Goal: Task Accomplishment & Management: Complete application form

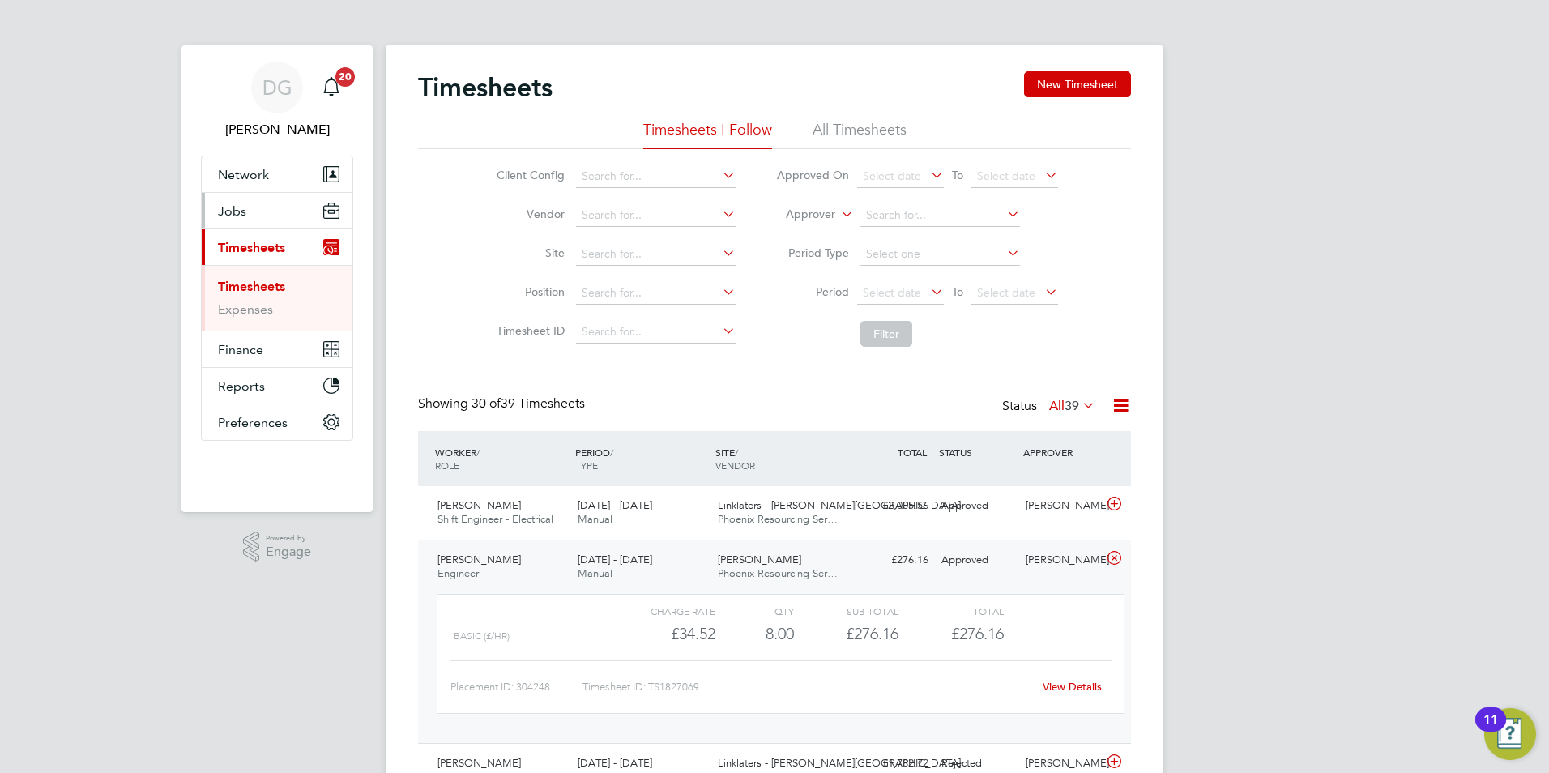
click at [245, 215] on button "Jobs" at bounding box center [277, 211] width 151 height 36
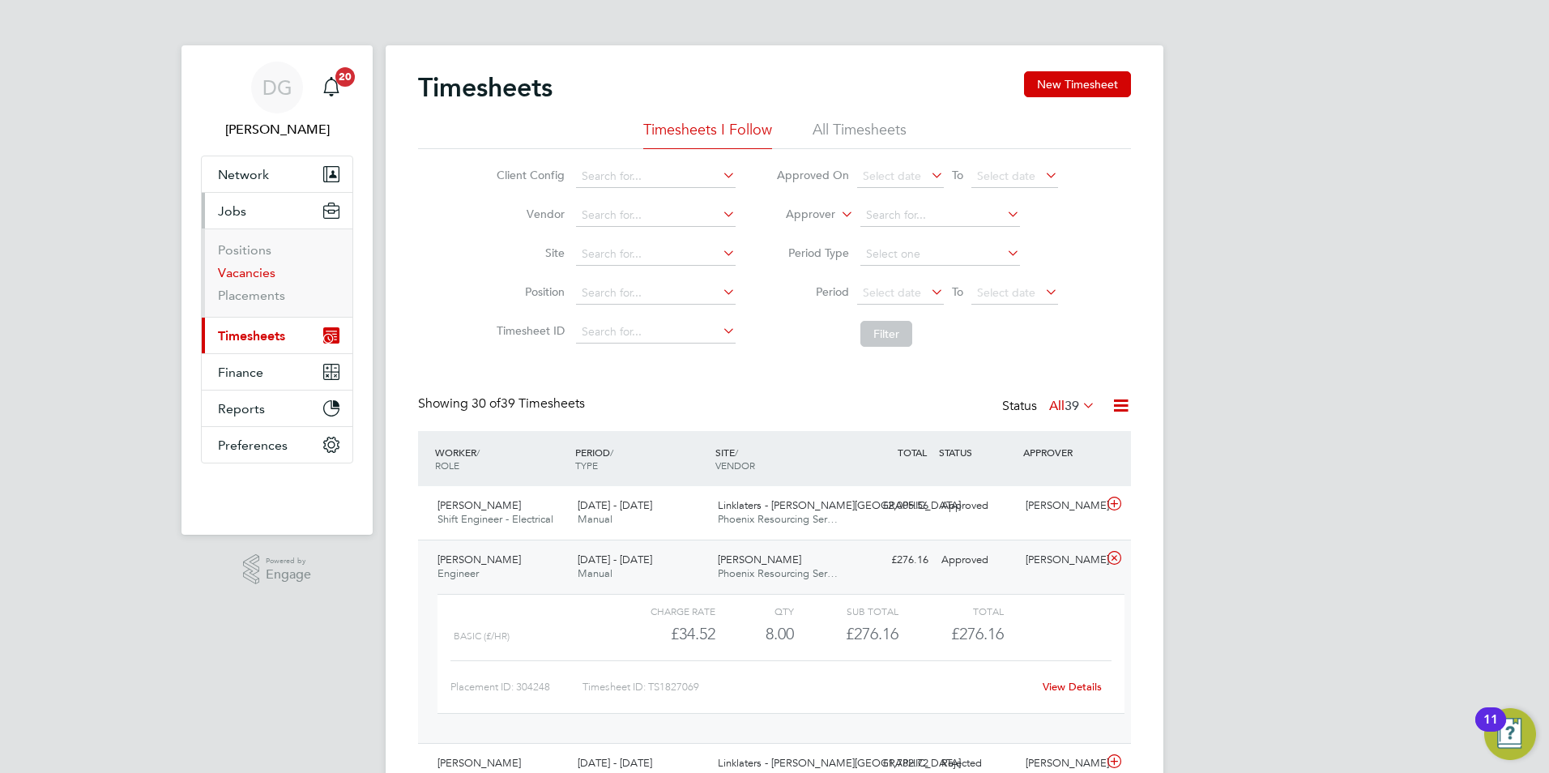
click at [256, 274] on link "Vacancies" at bounding box center [247, 272] width 58 height 15
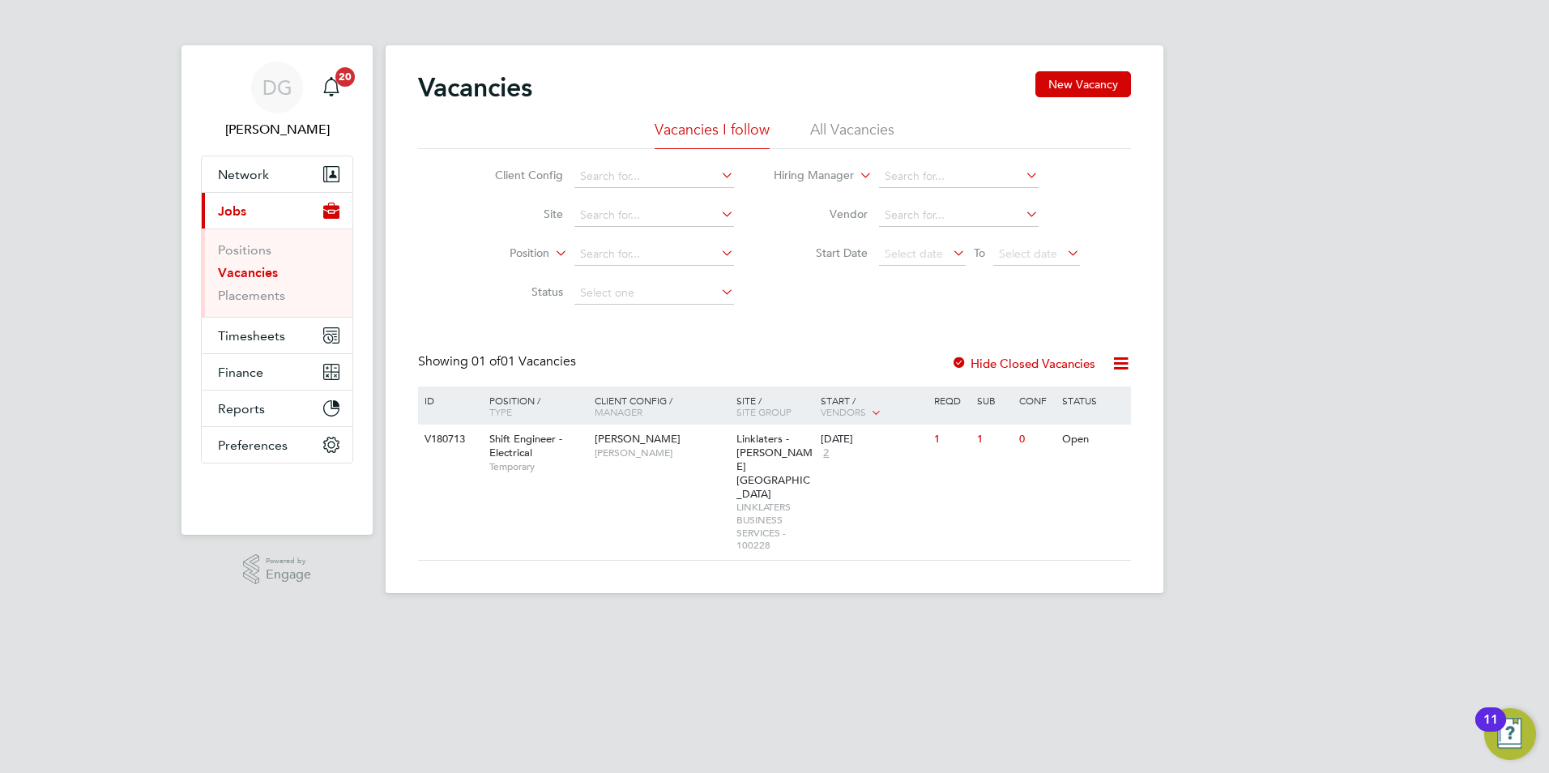
click at [830, 108] on div "Vacancies New Vacancy" at bounding box center [774, 95] width 713 height 49
click at [827, 118] on div "Vacancies New Vacancy" at bounding box center [774, 95] width 713 height 49
click at [826, 126] on li "All Vacancies" at bounding box center [852, 134] width 84 height 29
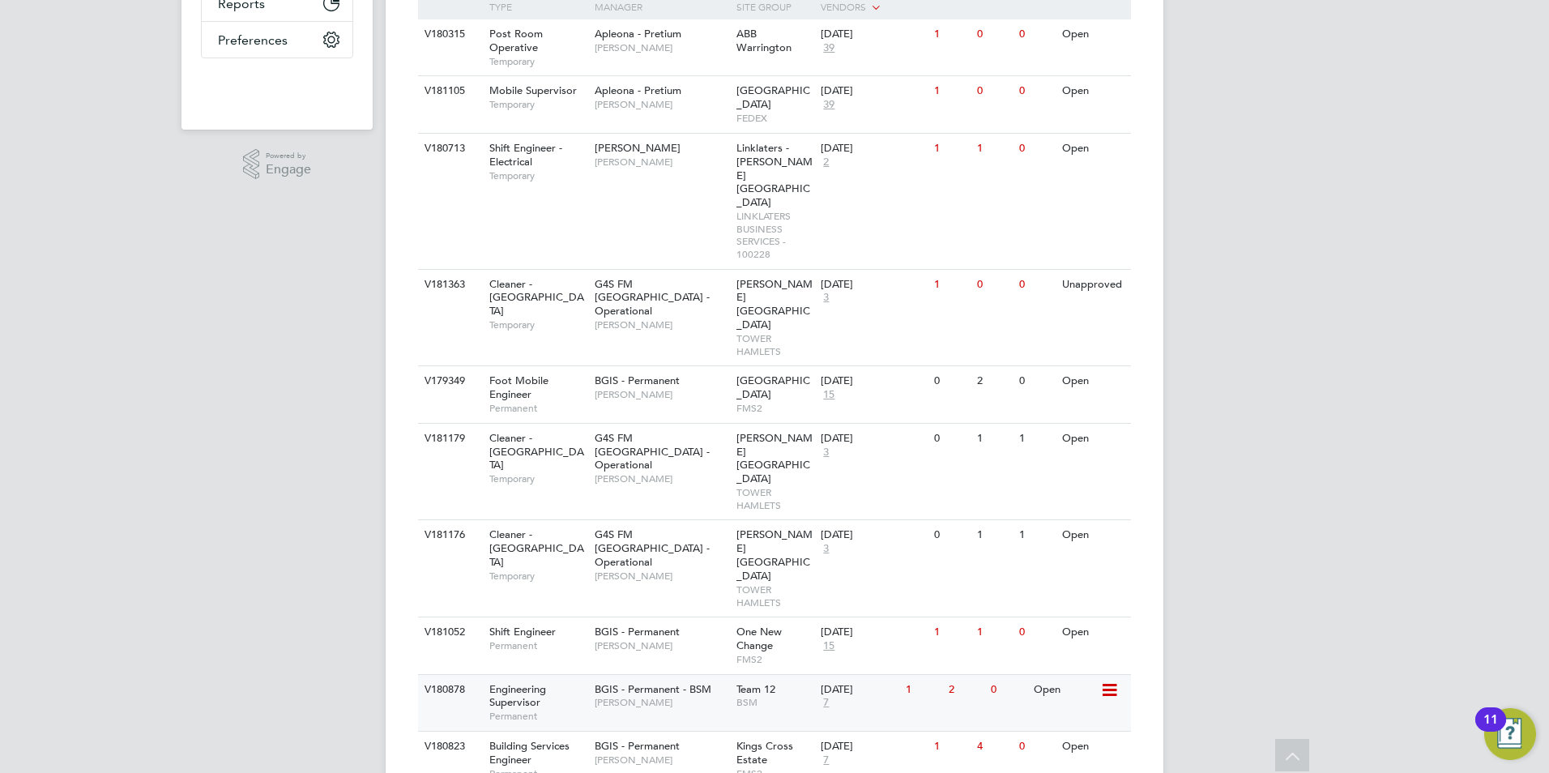
click at [638, 682] on span "BGIS - Permanent - BSM" at bounding box center [653, 689] width 117 height 14
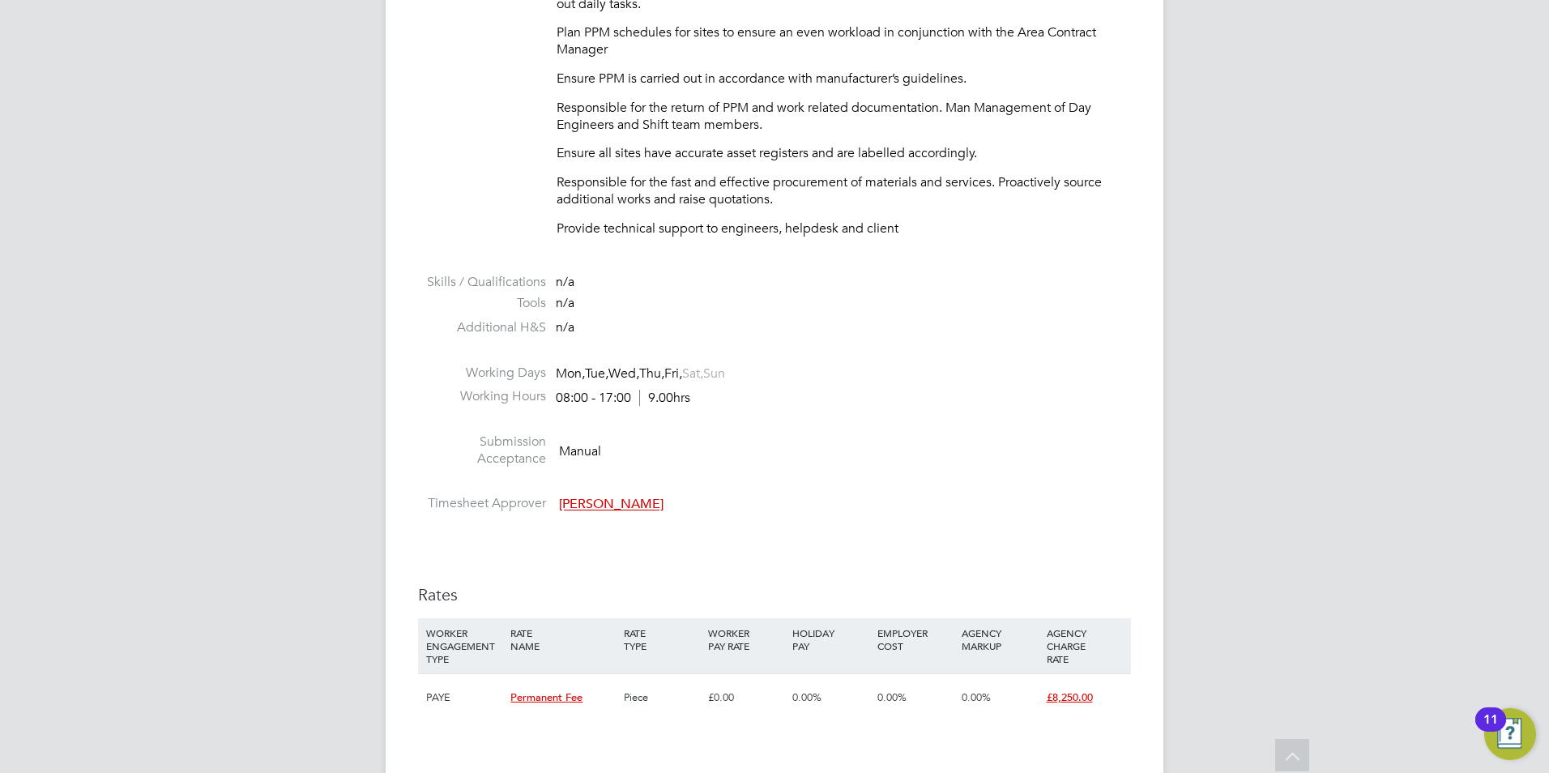
scroll to position [1701, 0]
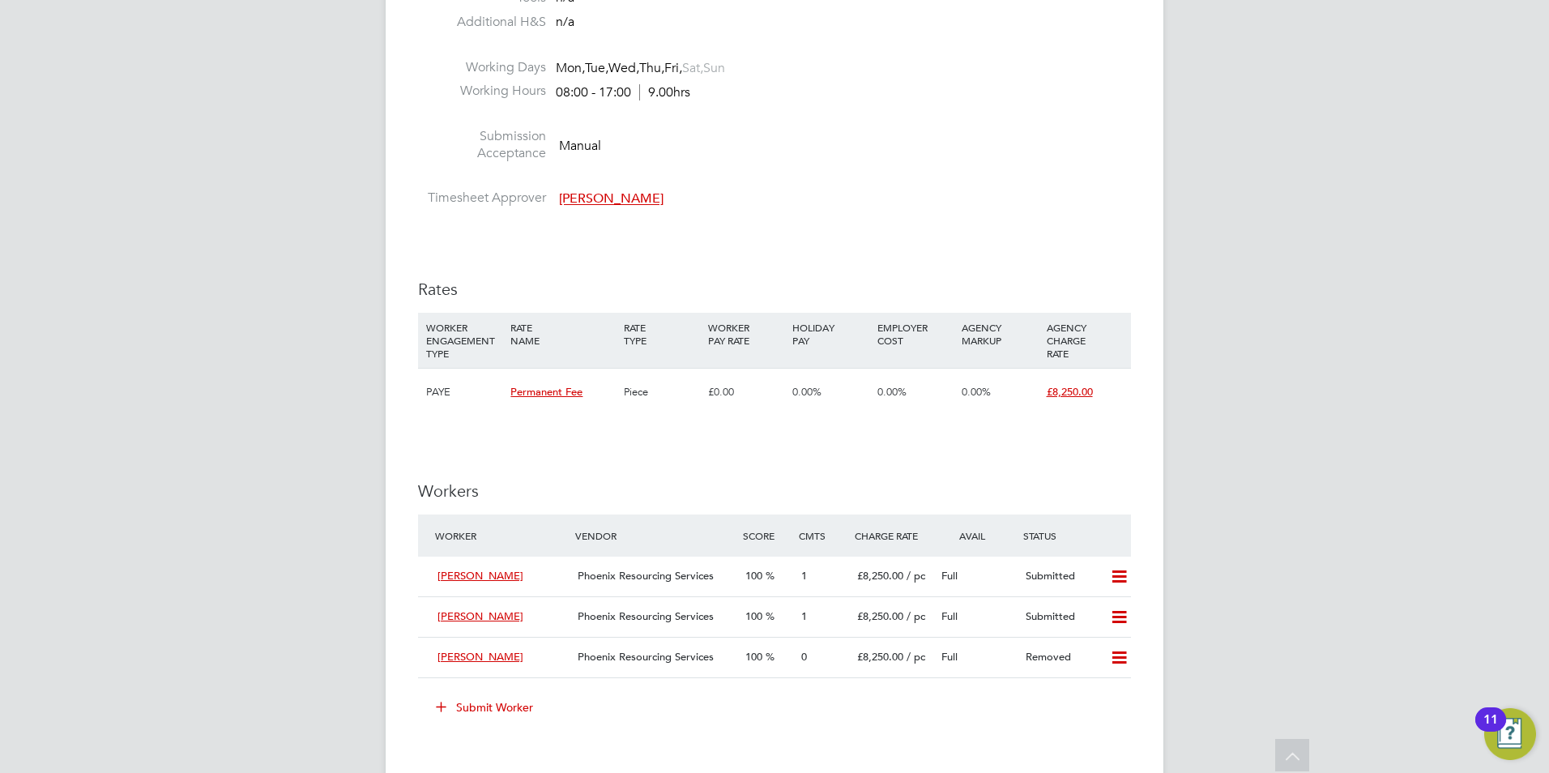
click at [458, 708] on button "Submit Worker" at bounding box center [485, 707] width 122 height 26
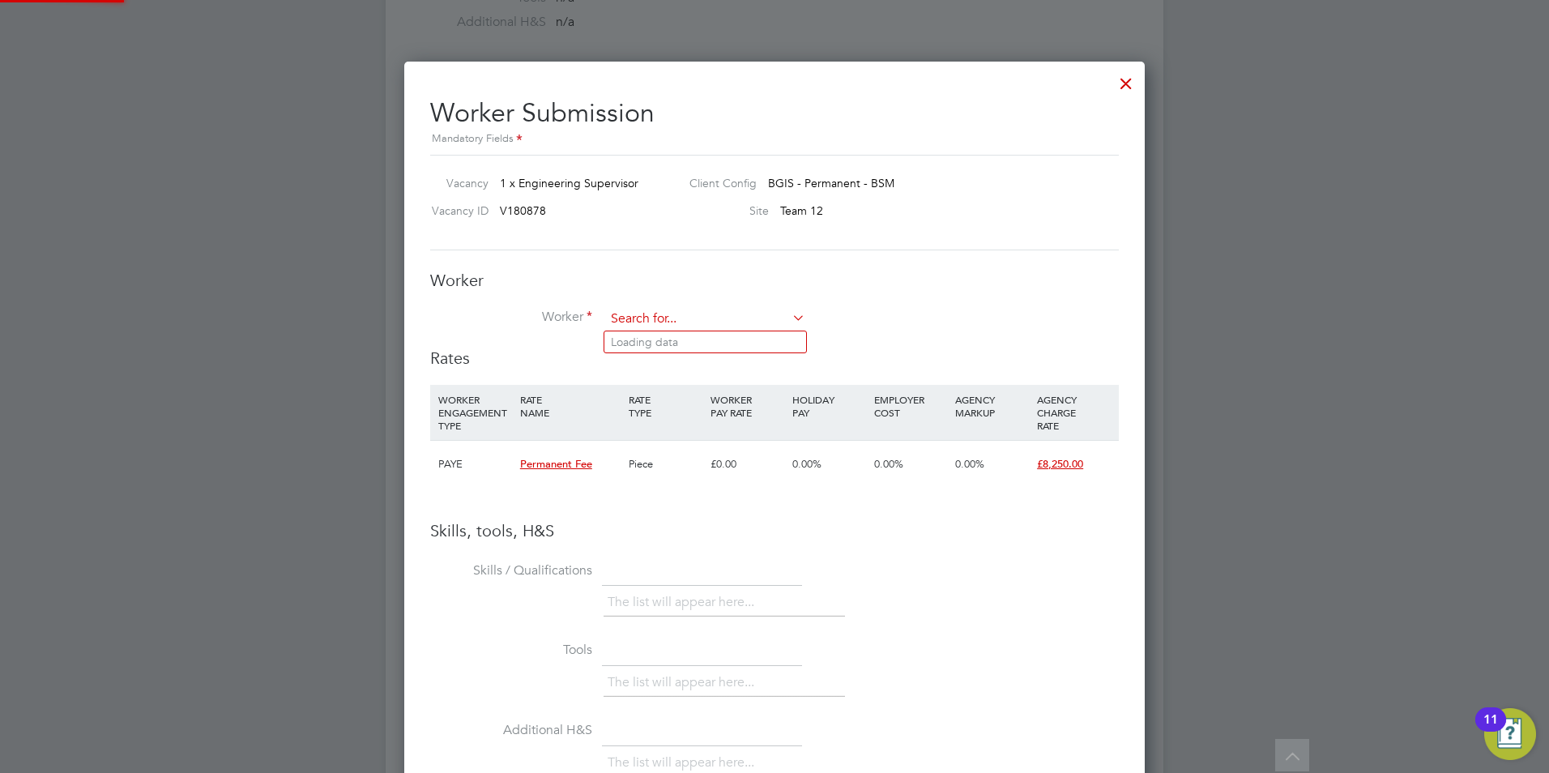
click at [719, 313] on input at bounding box center [705, 319] width 200 height 24
click at [718, 341] on li "Stephen Spru les (W29702)" at bounding box center [705, 342] width 202 height 22
type input "Stephen Sprules (W29702)"
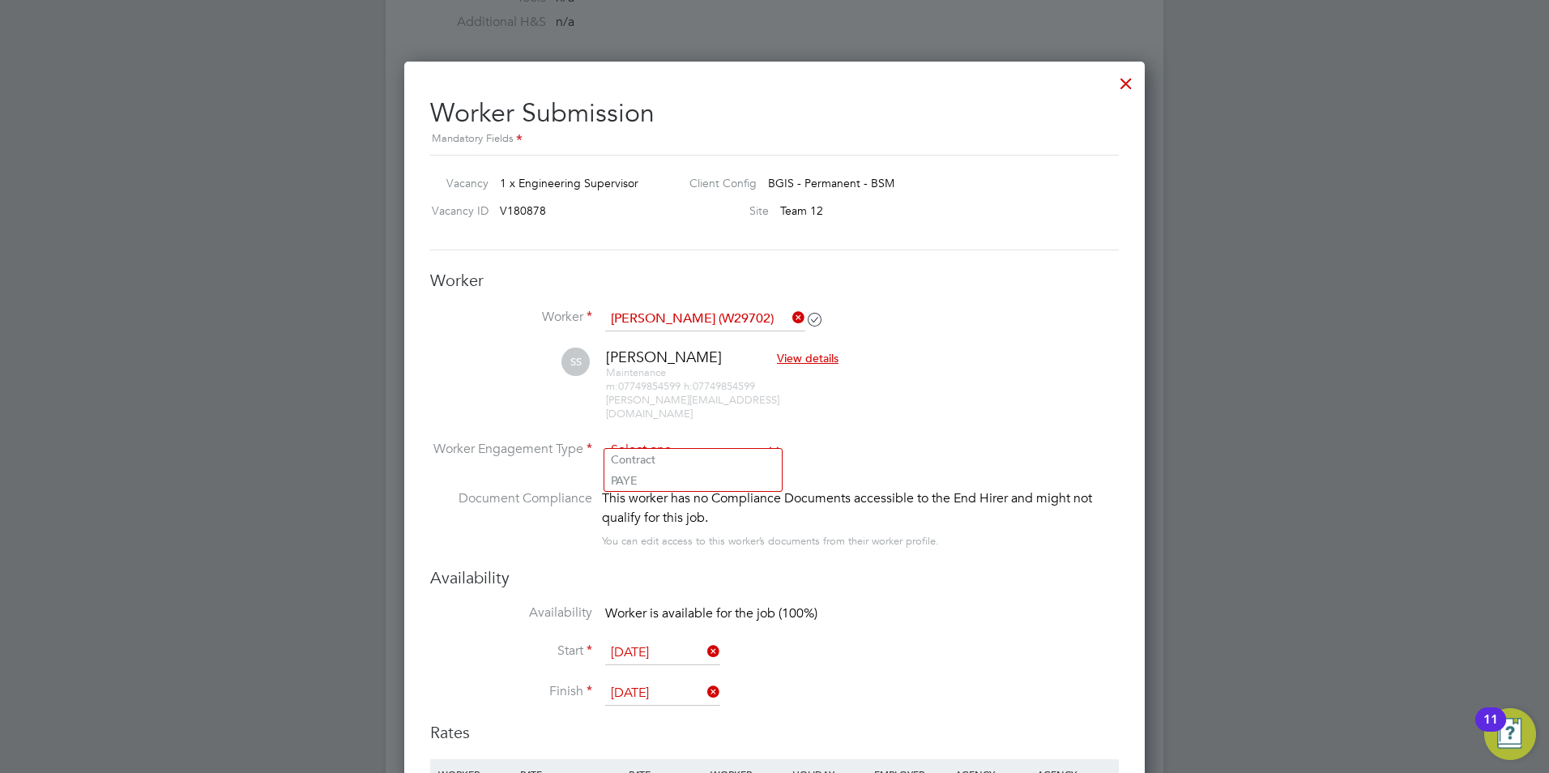
click at [735, 438] on input at bounding box center [693, 450] width 176 height 24
click at [722, 475] on li "PAYE" at bounding box center [692, 480] width 177 height 21
type input "PAYE"
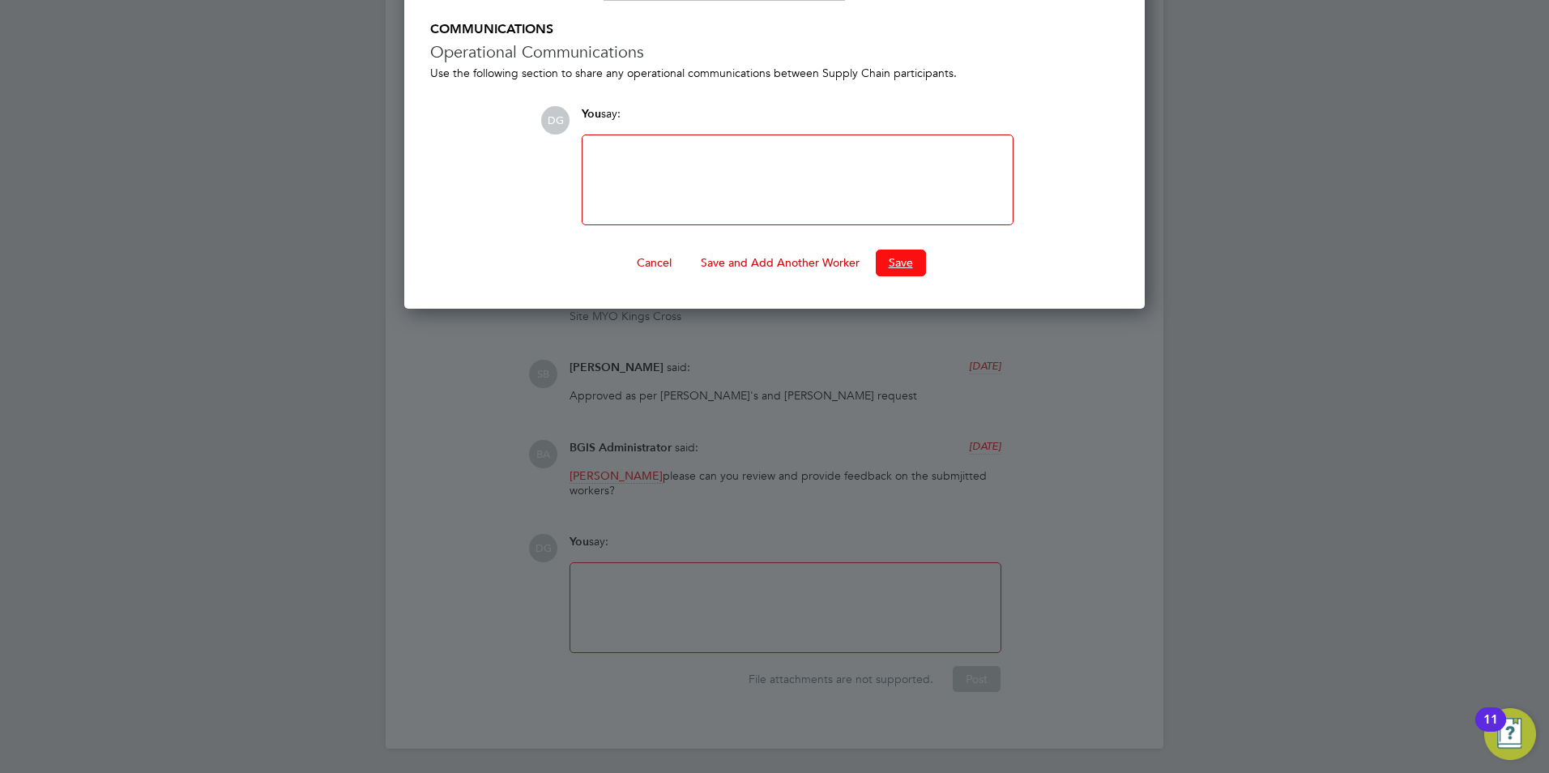
click at [907, 250] on button "Save" at bounding box center [901, 263] width 50 height 26
